Goal: Find specific page/section: Find specific page/section

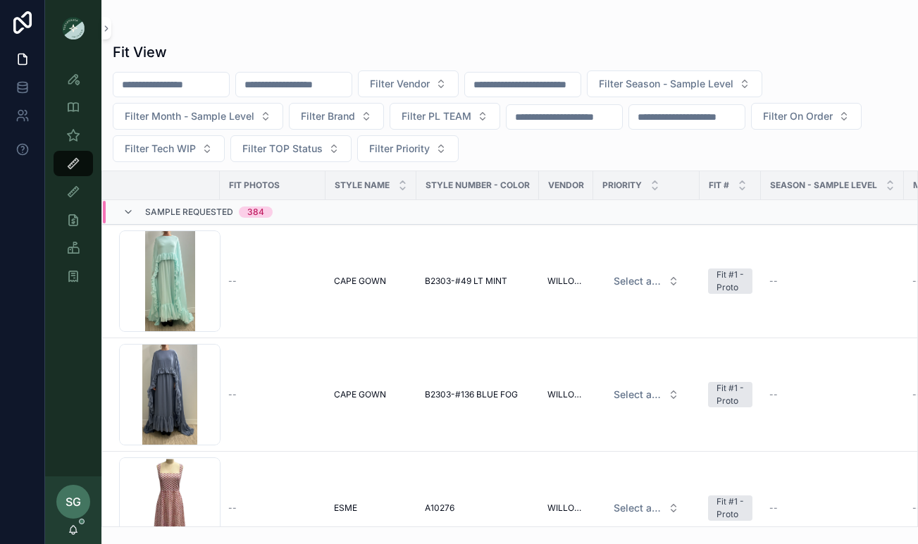
click at [339, 89] on input "scrollable content" at bounding box center [293, 85] width 115 height 20
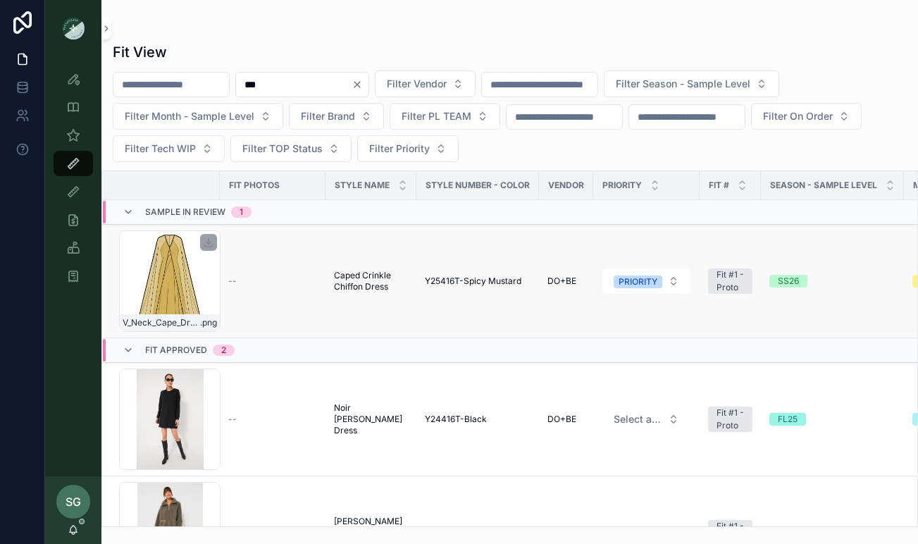
type input "***"
click at [180, 293] on div "V_Neck_Cape_Dress_SPICEY-MUSTARD .png" at bounding box center [169, 280] width 101 height 101
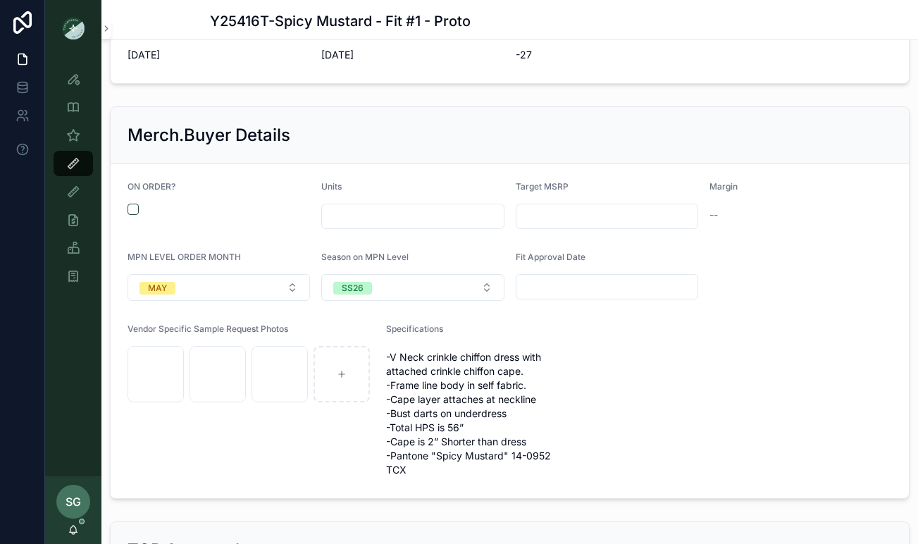
scroll to position [1612, 0]
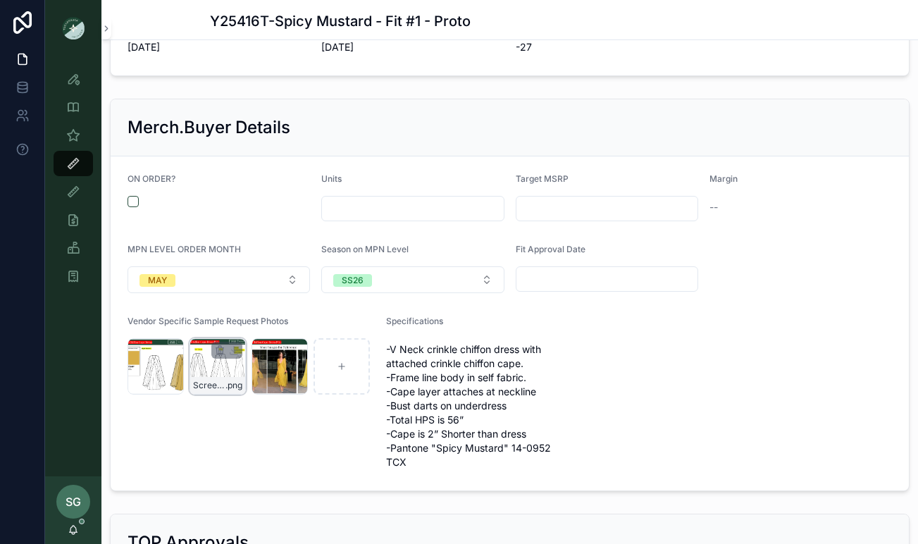
click at [209, 370] on div "Screenshot-2025-08-12-at-5.11.20-PM .png" at bounding box center [217, 366] width 56 height 56
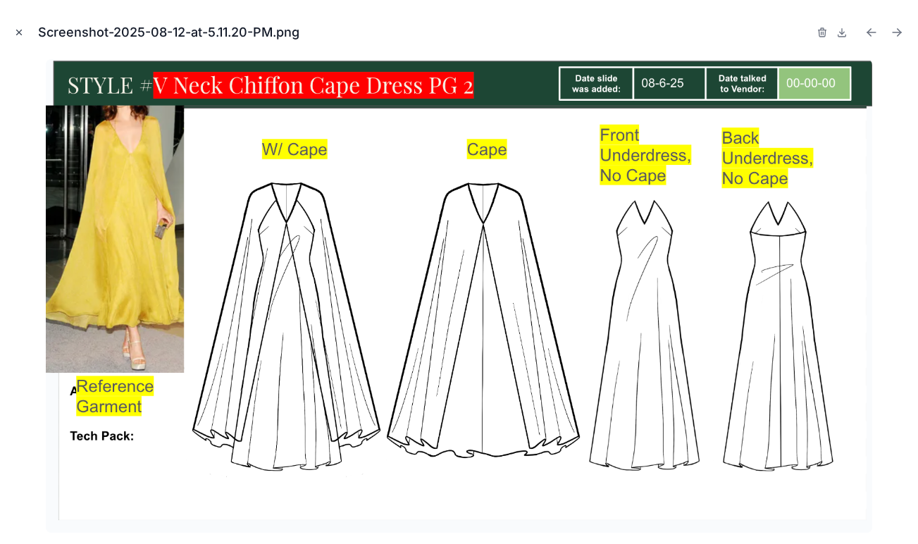
click at [16, 30] on icon "Close modal" at bounding box center [19, 32] width 10 height 10
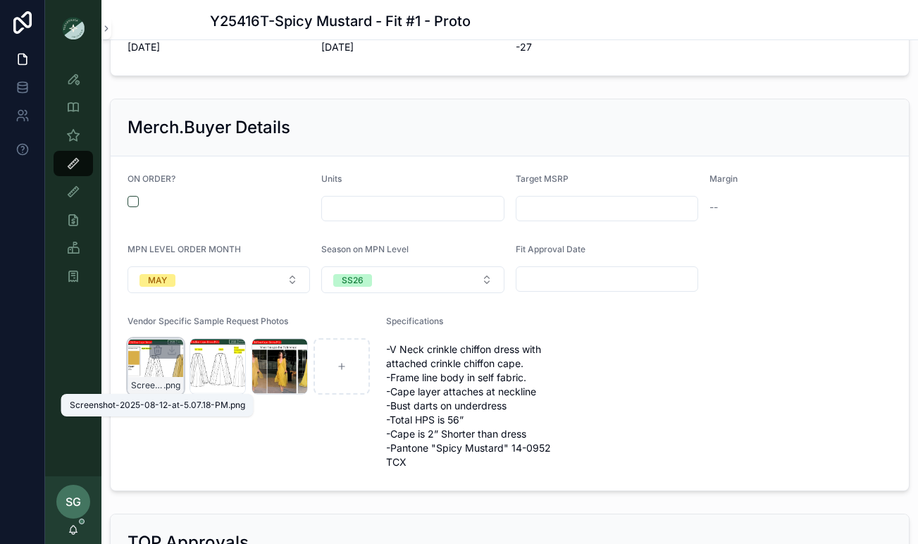
click at [164, 380] on span ".png" at bounding box center [171, 385] width 17 height 11
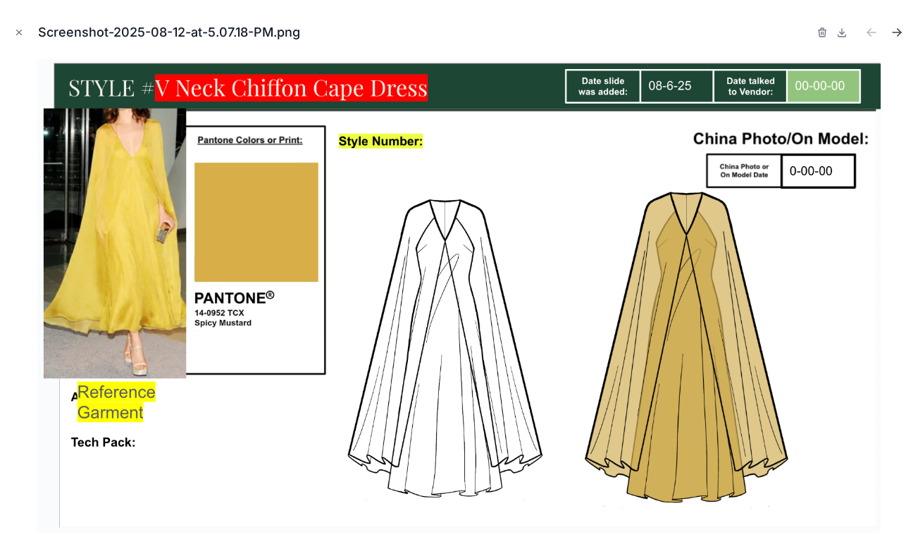
click at [895, 30] on icon "Next file" at bounding box center [896, 32] width 14 height 14
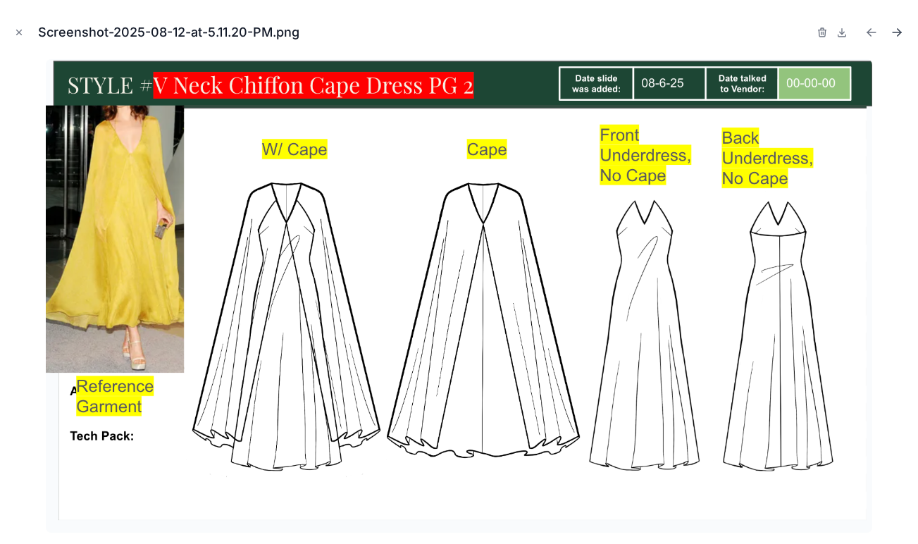
click at [895, 30] on icon "Next file" at bounding box center [896, 32] width 14 height 14
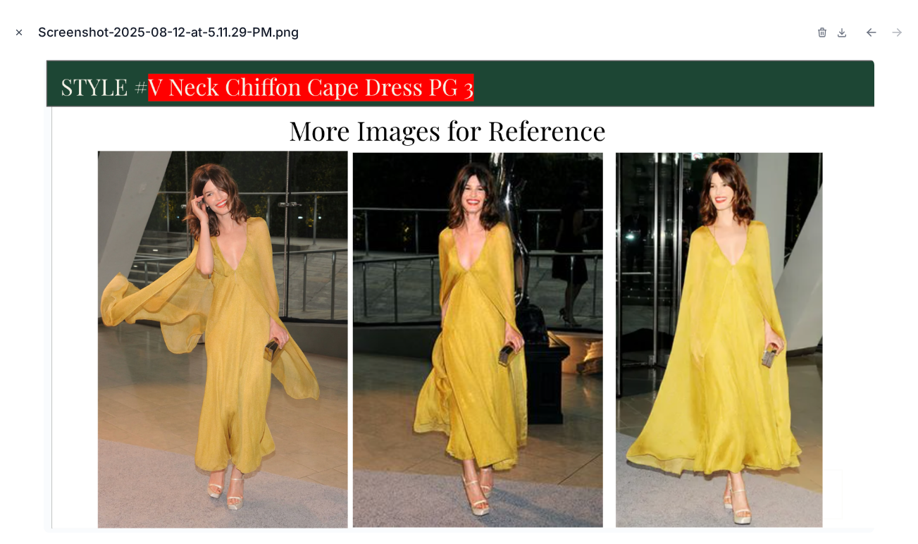
click at [14, 32] on icon "Close modal" at bounding box center [19, 32] width 10 height 10
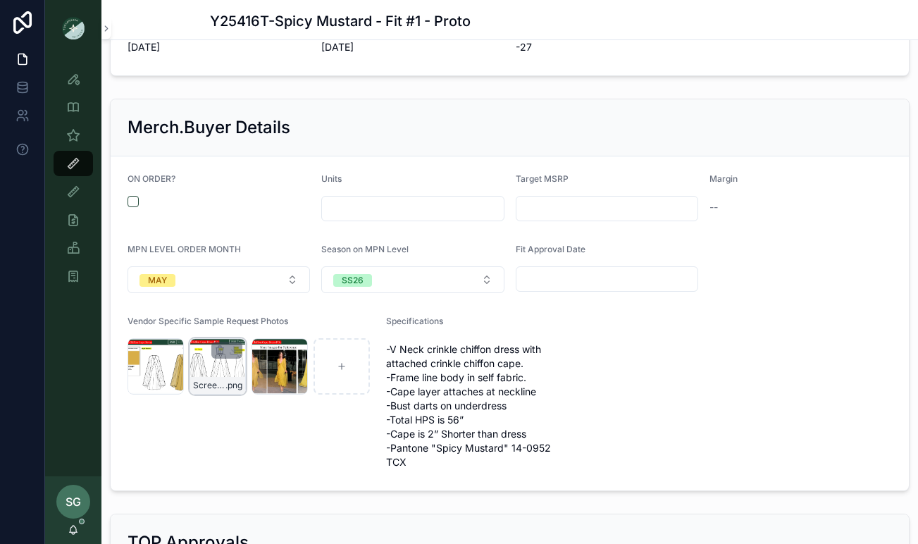
click at [228, 364] on div "Screenshot-2025-08-12-at-5.11.20-PM .png" at bounding box center [217, 366] width 56 height 56
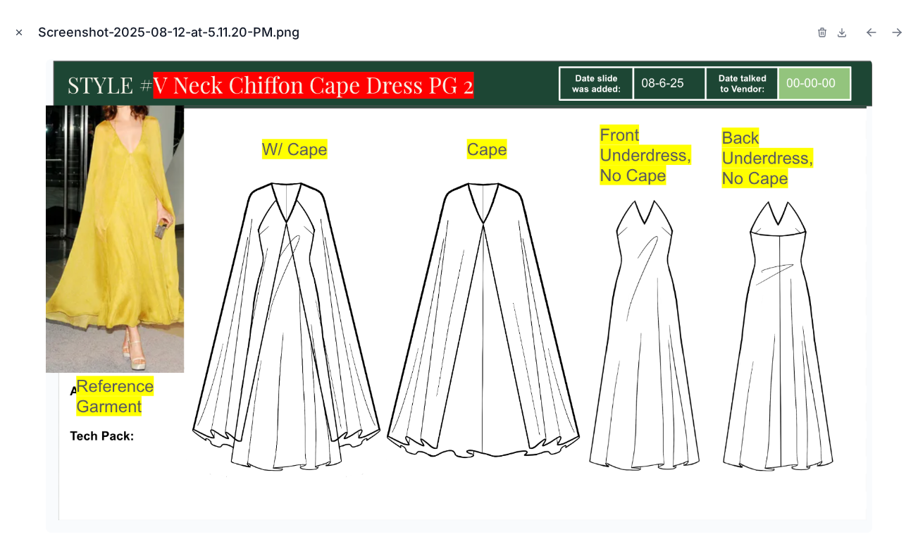
click at [18, 32] on icon "Close modal" at bounding box center [19, 32] width 10 height 10
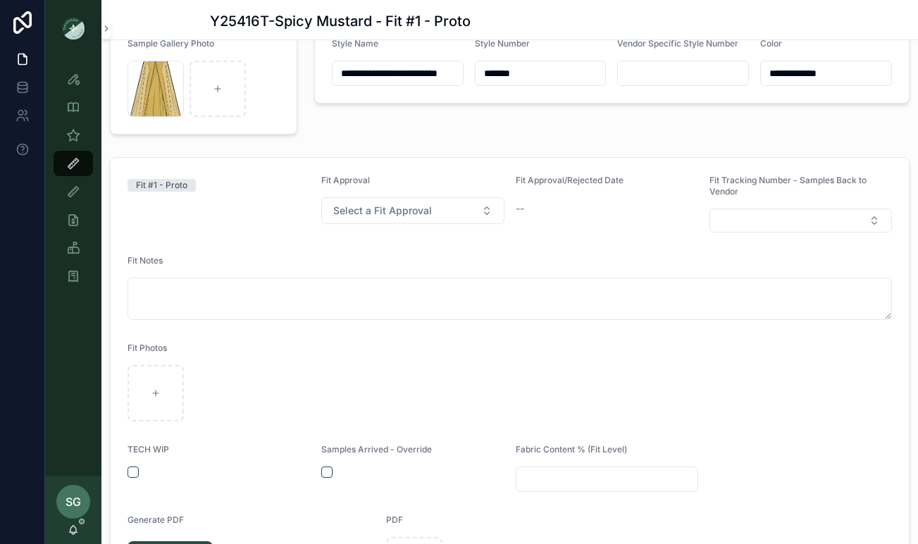
scroll to position [111, 0]
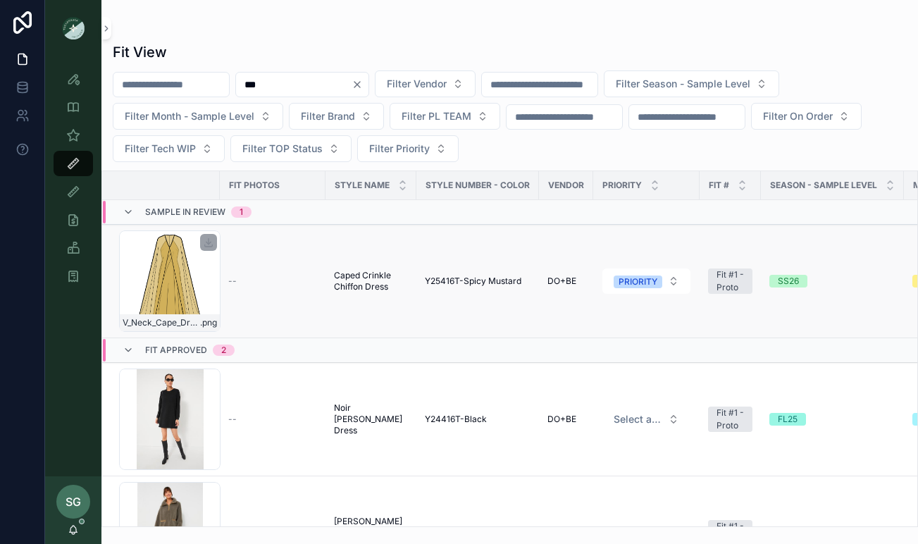
click at [149, 282] on div "V_Neck_Cape_Dress_SPICEY-MUSTARD .png" at bounding box center [169, 280] width 101 height 101
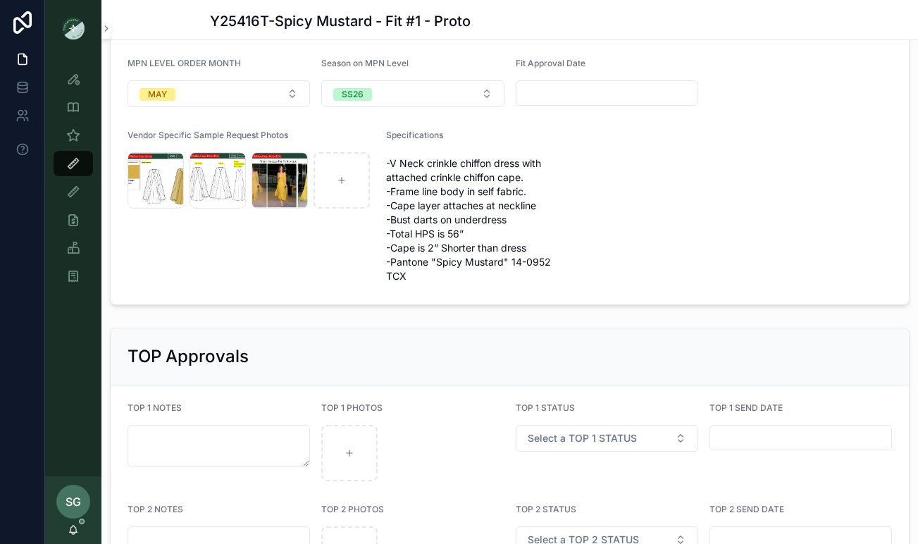
scroll to position [1788, 0]
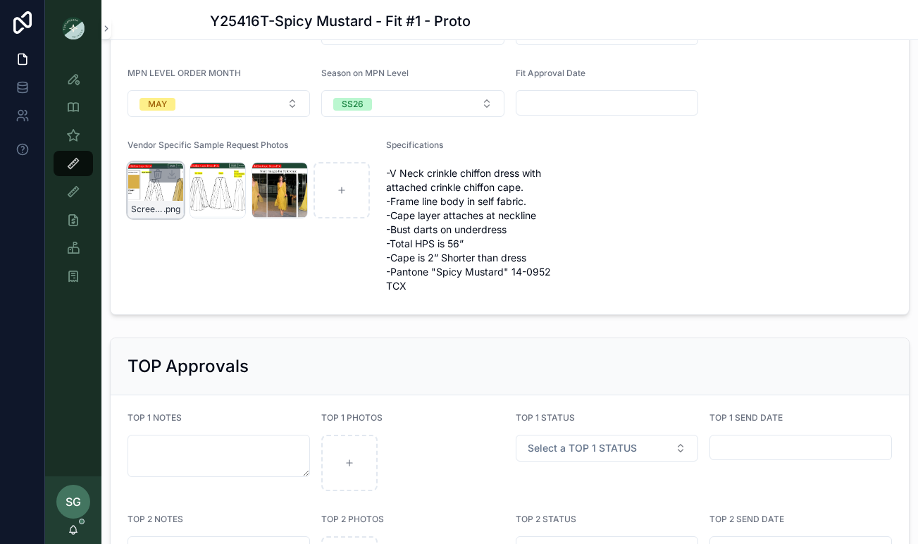
click at [154, 192] on div "Screenshot-2025-08-12-at-5.07.18-PM .png" at bounding box center [155, 190] width 56 height 56
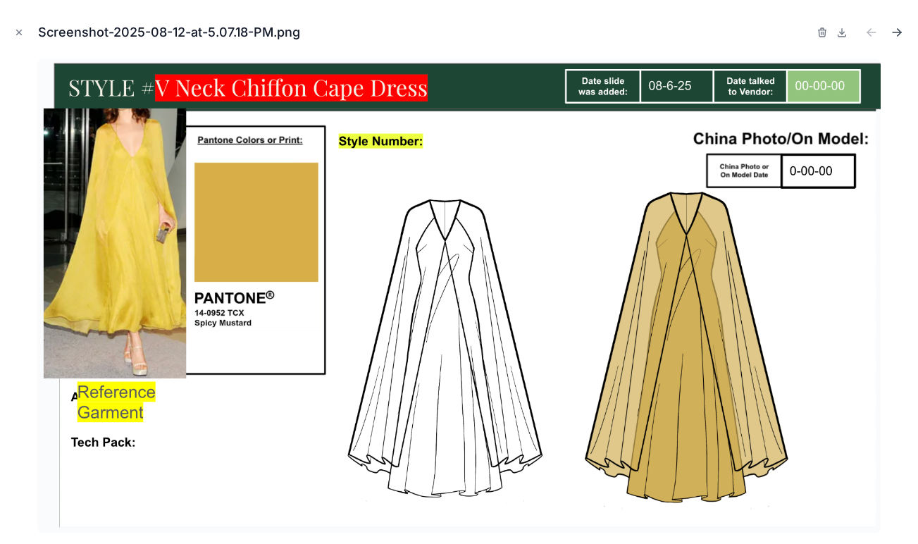
click at [899, 31] on icon "Next file" at bounding box center [899, 31] width 4 height 4
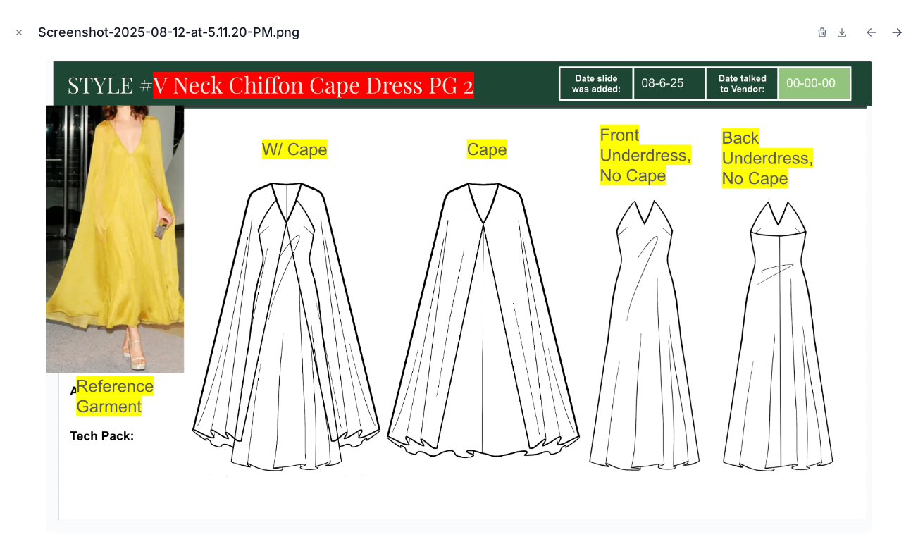
click at [896, 32] on icon "Next file" at bounding box center [896, 32] width 14 height 14
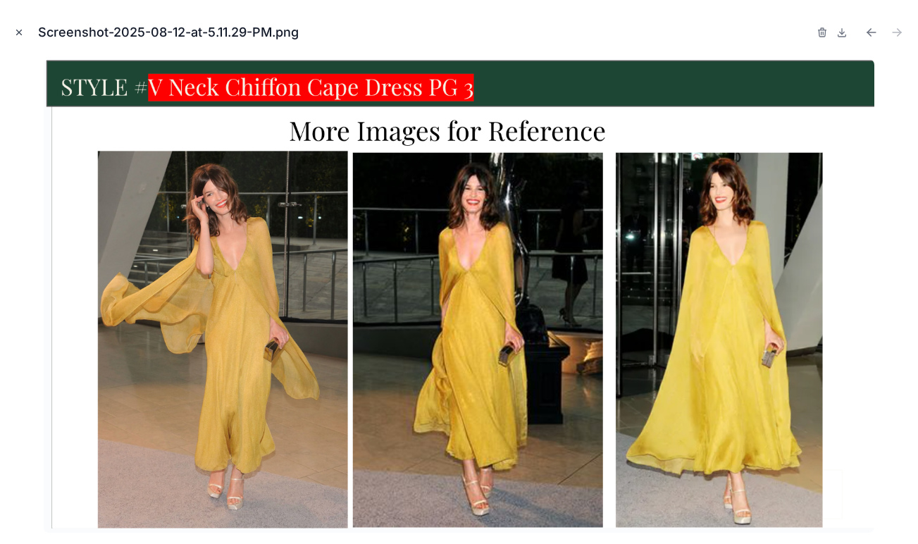
click at [19, 28] on icon "Close modal" at bounding box center [19, 32] width 10 height 10
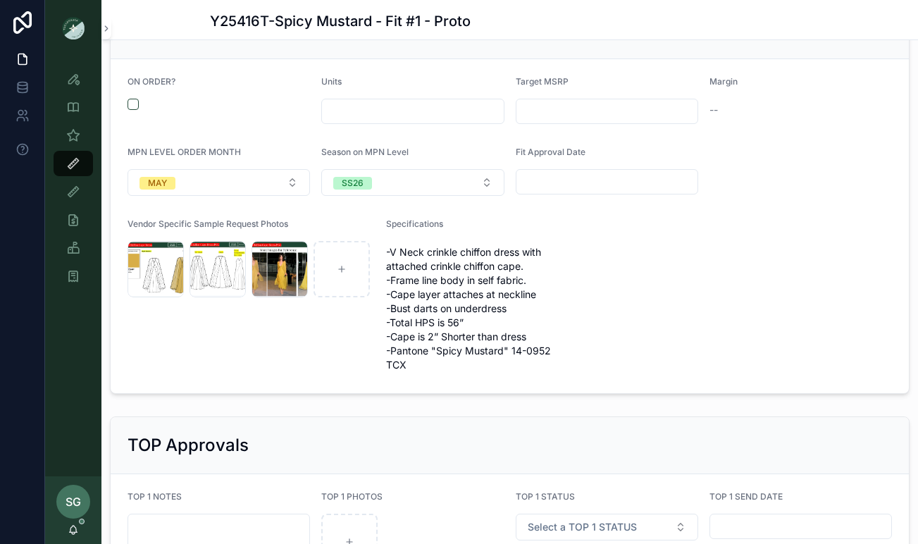
scroll to position [1867, 0]
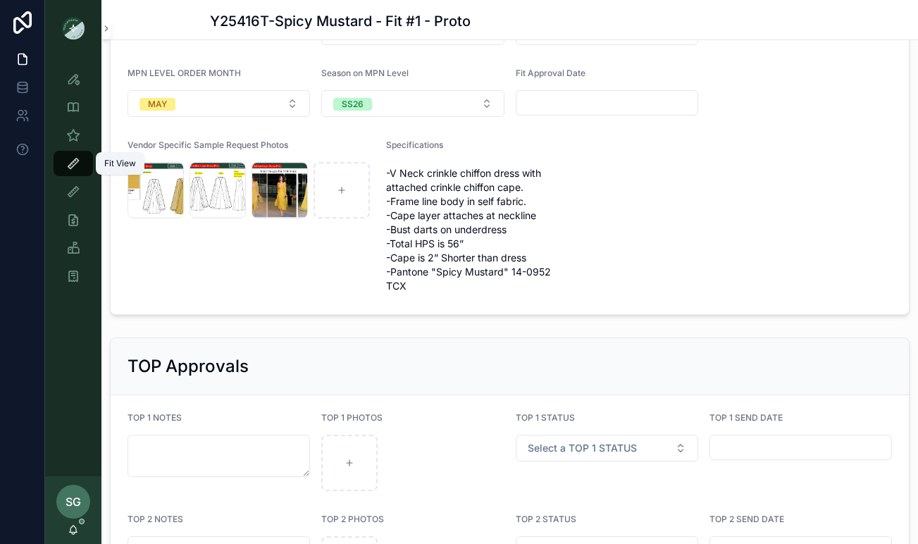
click at [78, 162] on icon "scrollable content" at bounding box center [73, 163] width 14 height 14
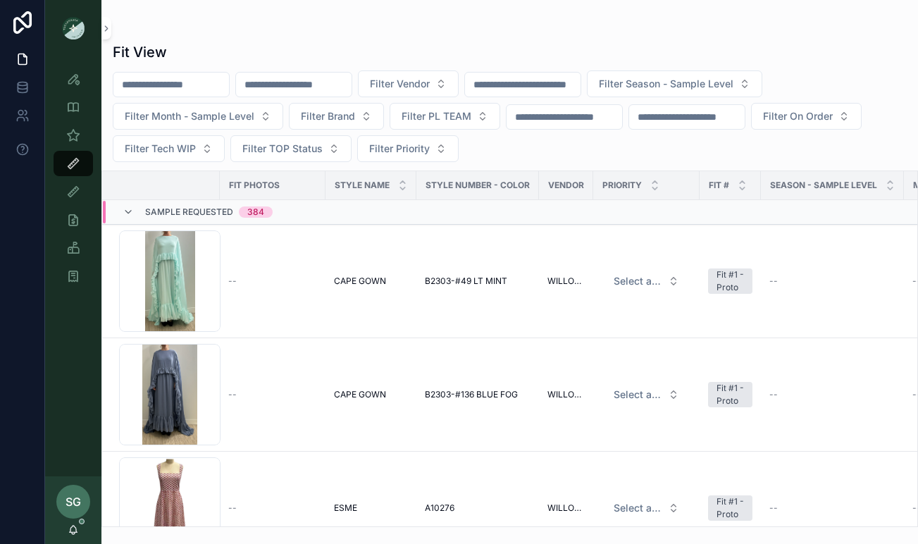
click at [320, 80] on input "scrollable content" at bounding box center [293, 85] width 115 height 20
type input "***"
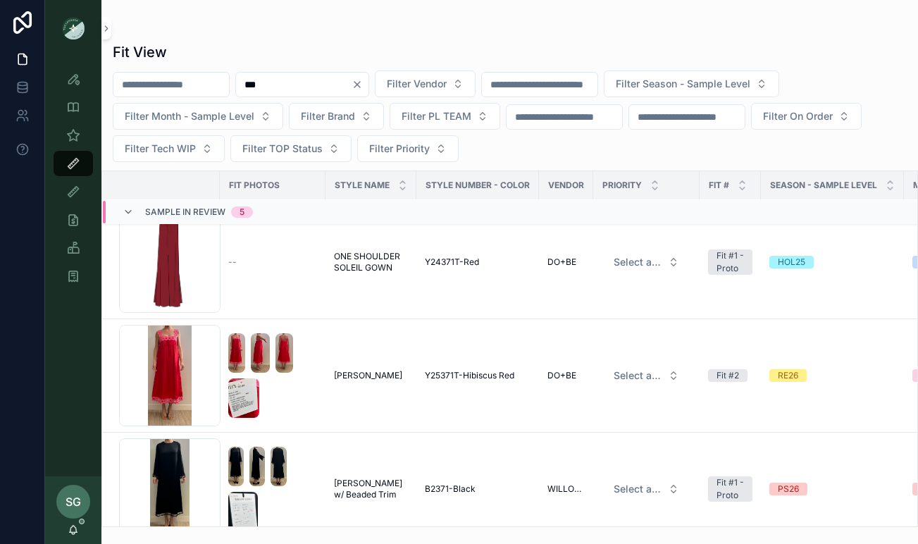
scroll to position [156, 0]
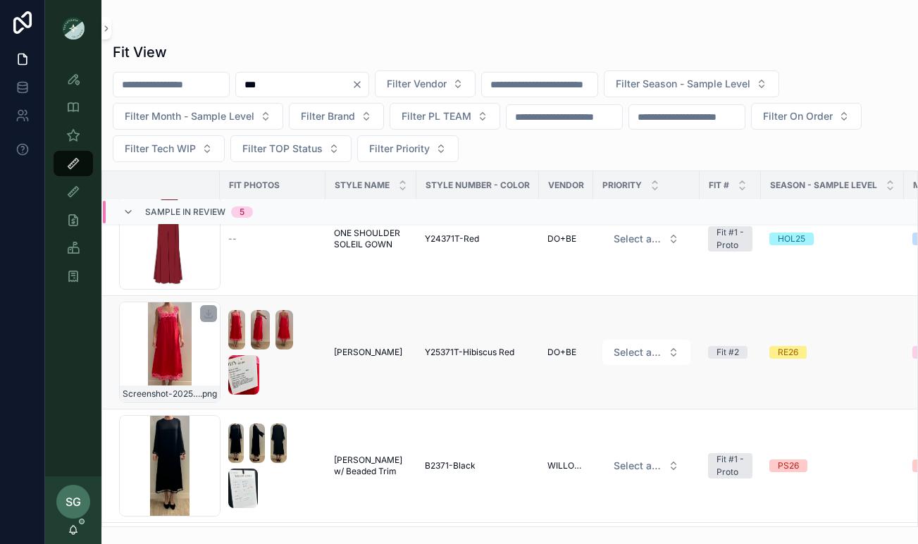
click at [155, 345] on div "Screenshot-2025-08-20-at-10.17.40-AM .png" at bounding box center [169, 351] width 101 height 101
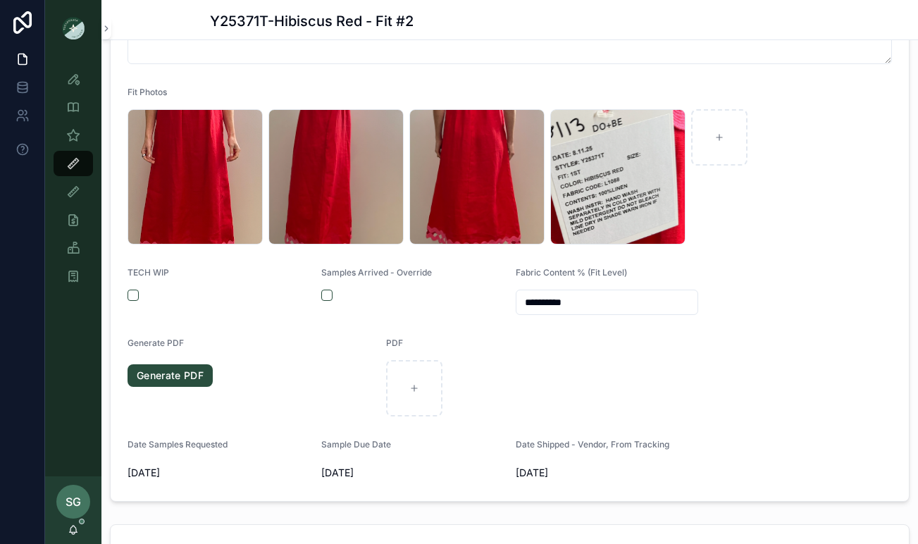
scroll to position [396, 0]
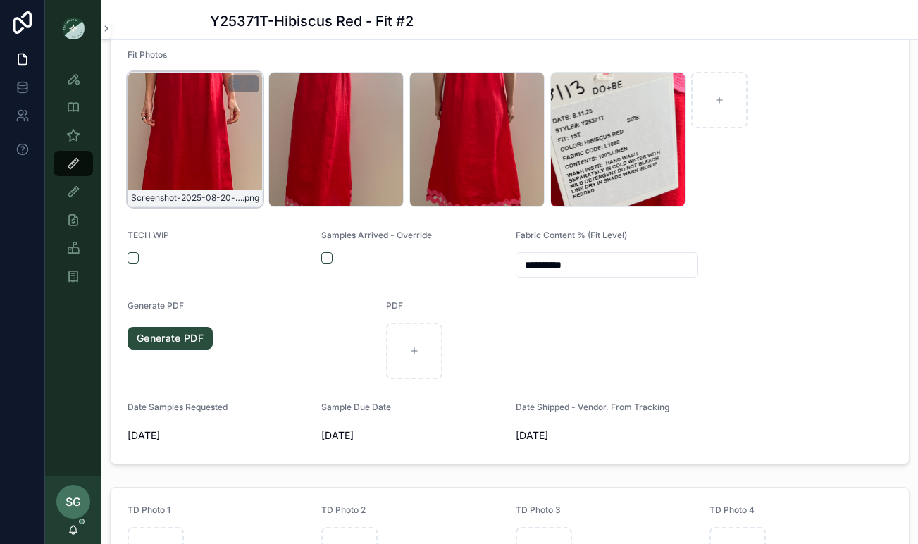
click at [179, 142] on div "Screenshot-2025-08-20-at-10.17.40-AM .png" at bounding box center [194, 139] width 135 height 135
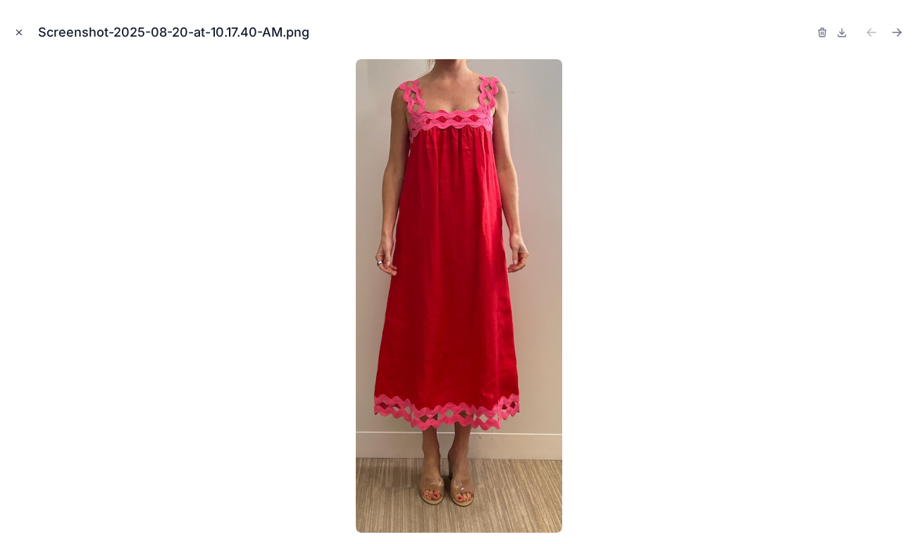
click at [18, 32] on icon "Close modal" at bounding box center [19, 32] width 5 height 5
